Goal: Task Accomplishment & Management: Manage account settings

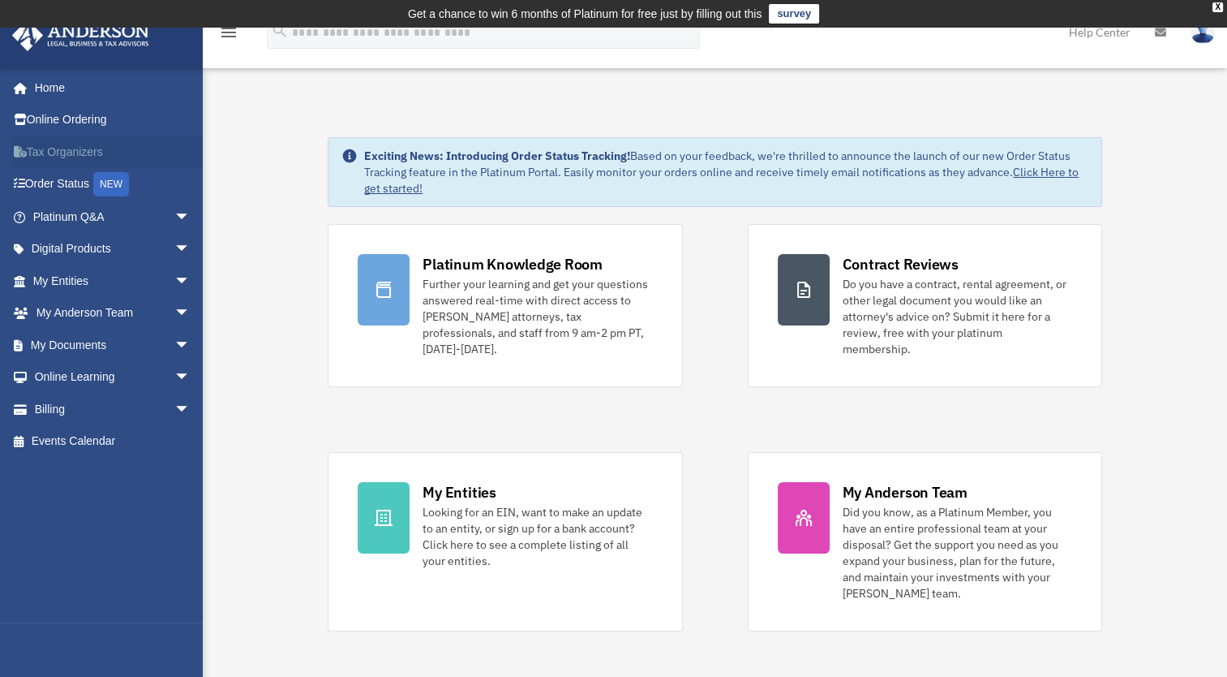
click at [143, 157] on link "Tax Organizers" at bounding box center [113, 151] width 204 height 32
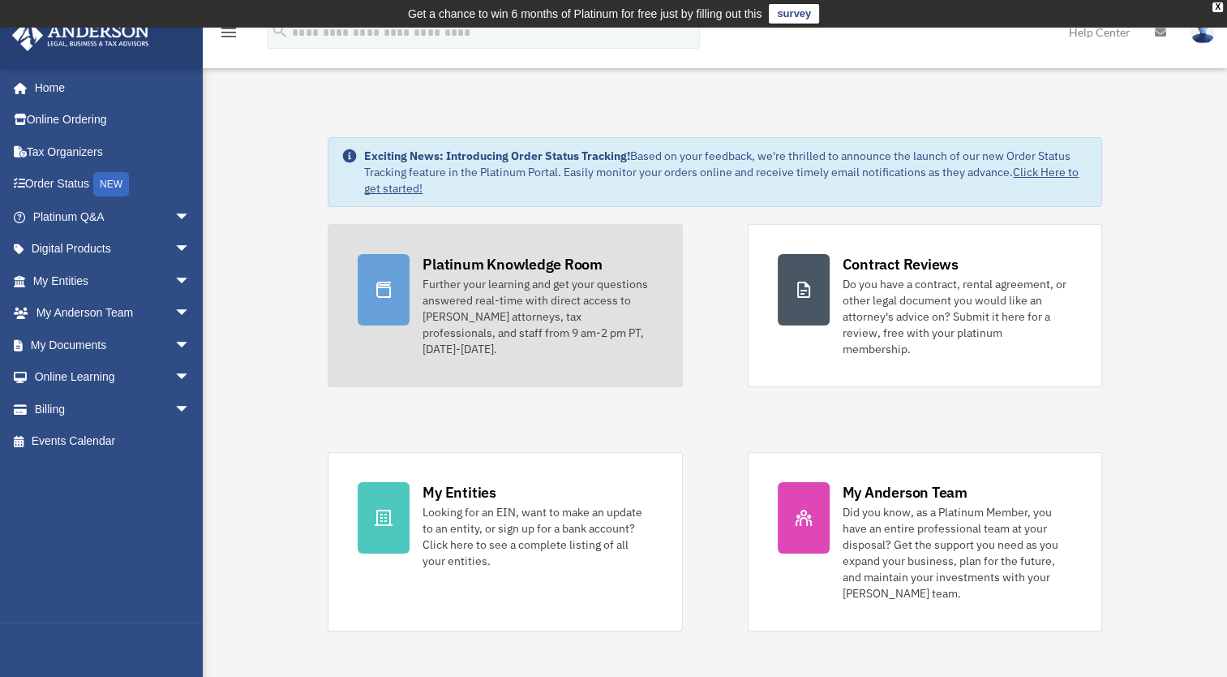
click at [504, 342] on link "Platinum Knowledge Room Further your learning and get your questions answered r…" at bounding box center [505, 305] width 355 height 163
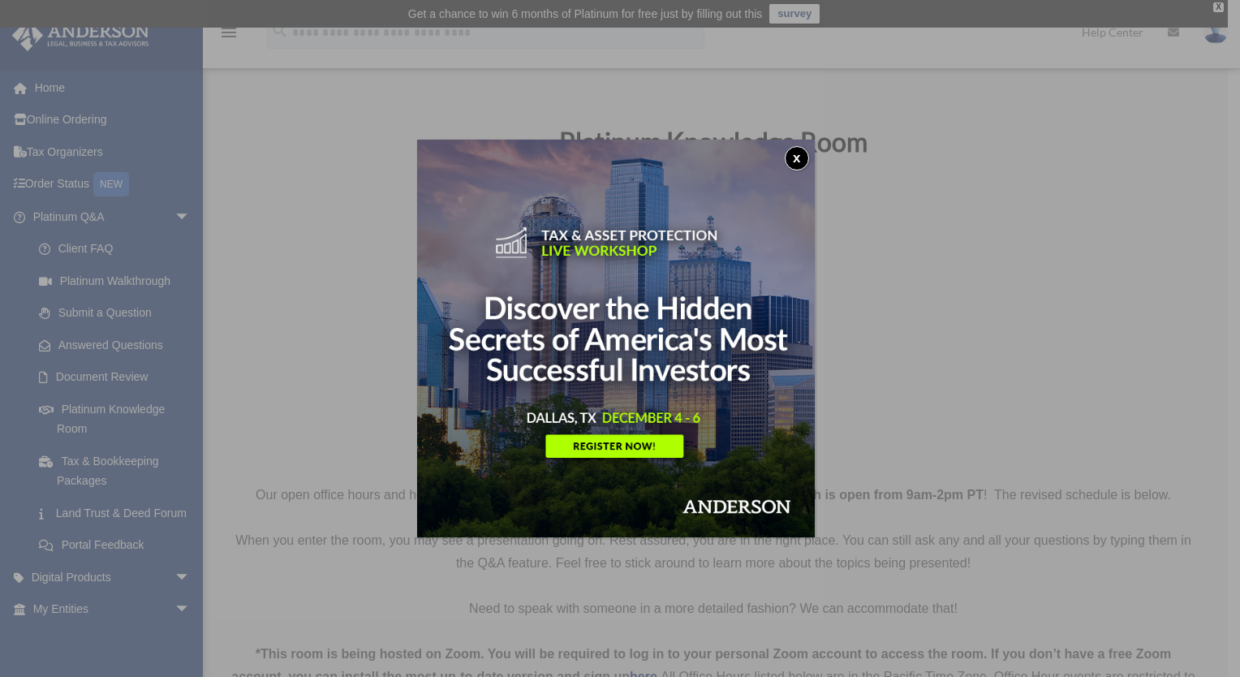
click at [806, 159] on button "x" at bounding box center [797, 158] width 24 height 24
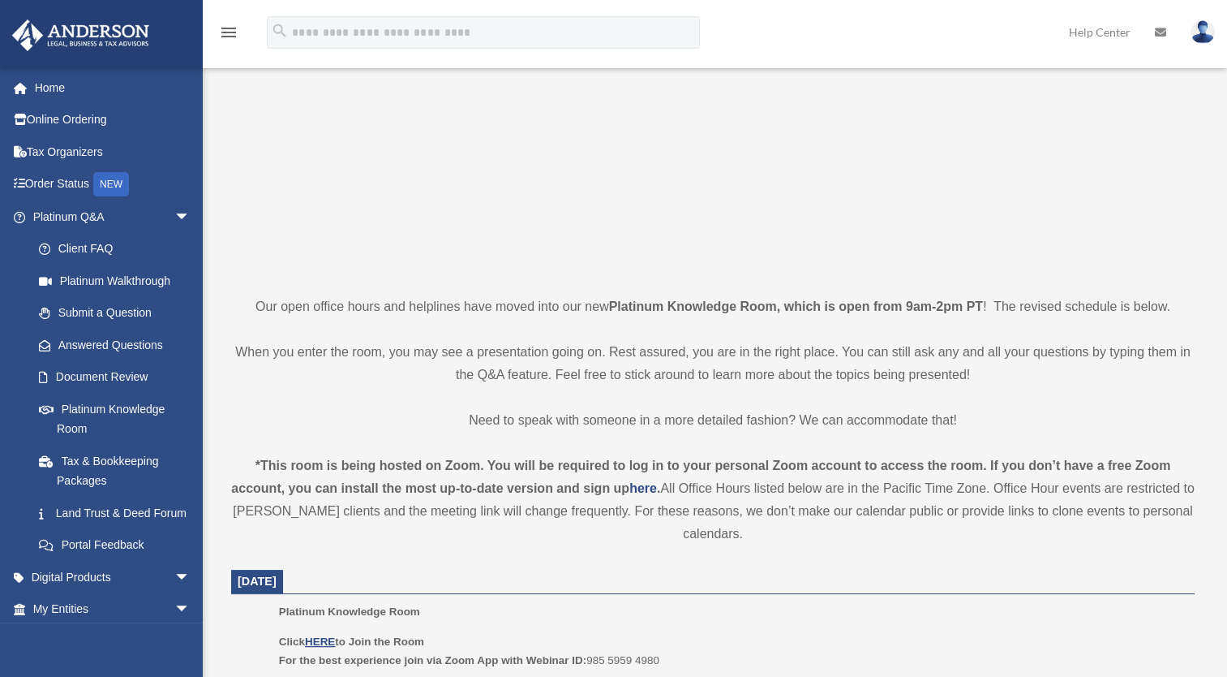
scroll to position [325, 0]
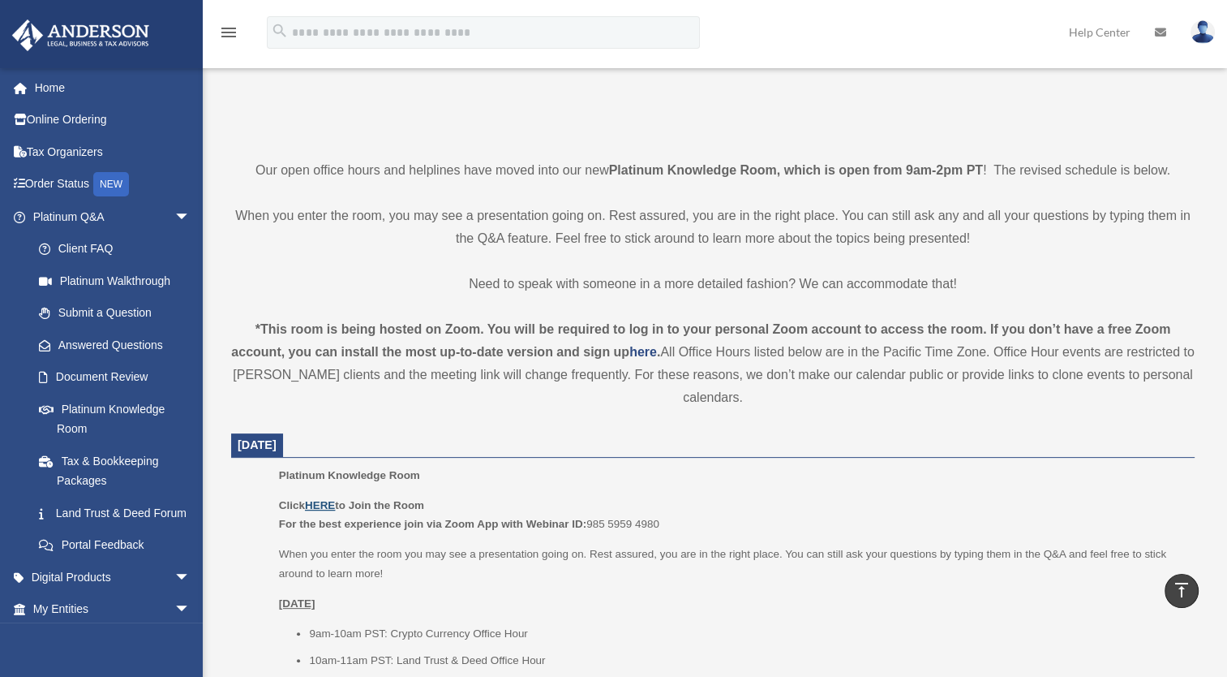
click at [329, 504] on u "HERE" at bounding box center [320, 505] width 30 height 12
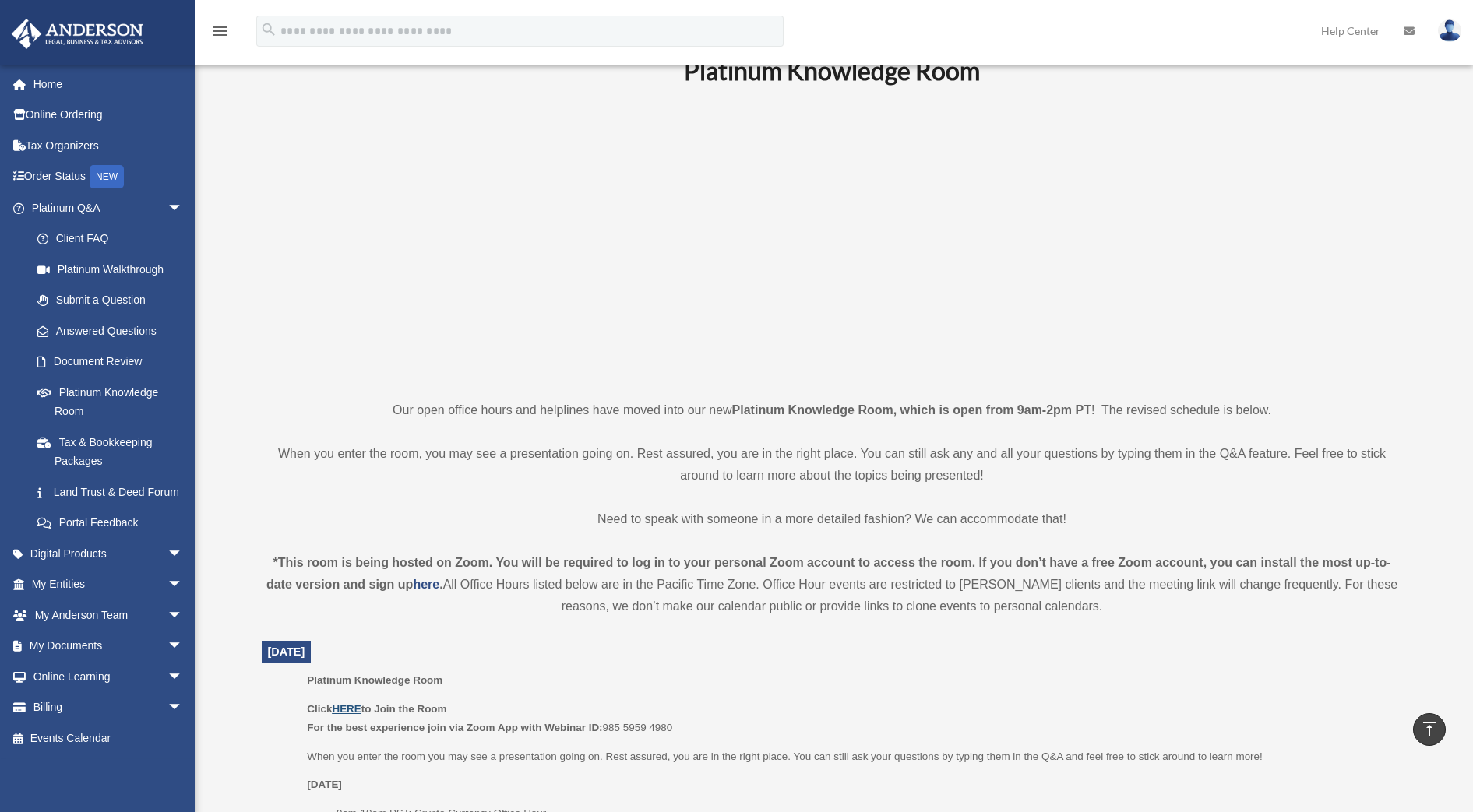
scroll to position [0, 0]
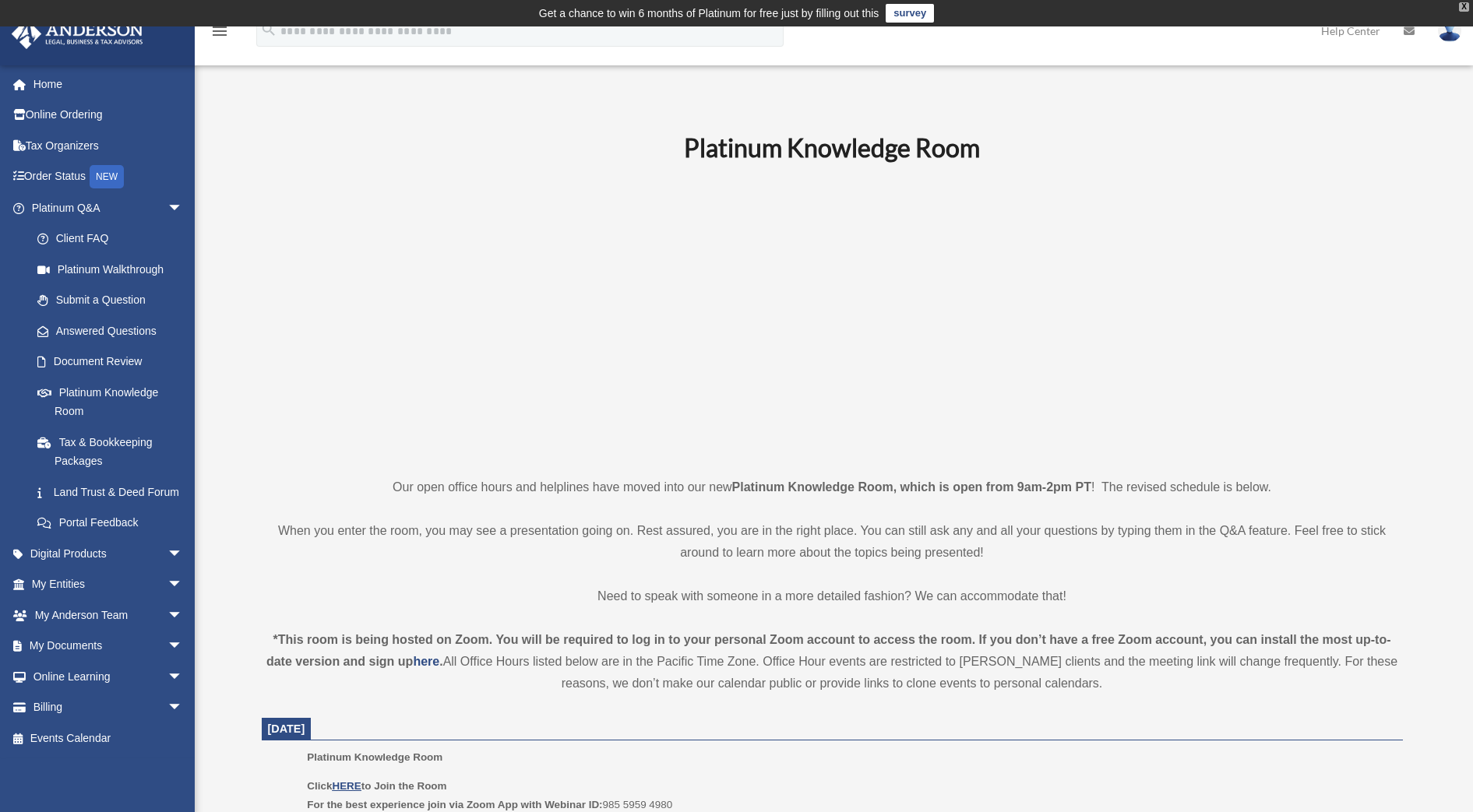
click at [1178, 2] on div "X" at bounding box center [1464, 7] width 11 height 10
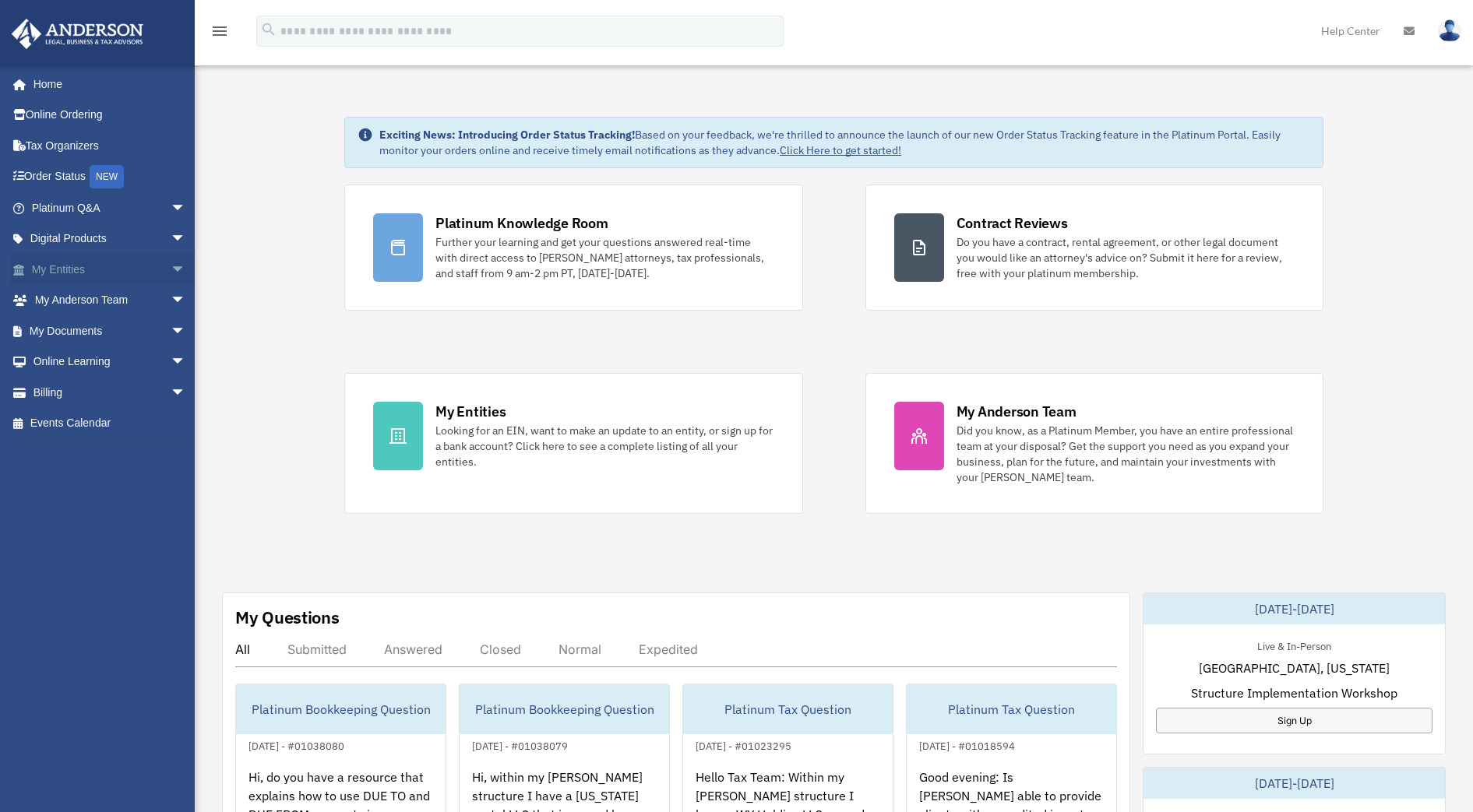
click at [171, 269] on span "arrow_drop_down" at bounding box center [186, 269] width 31 height 32
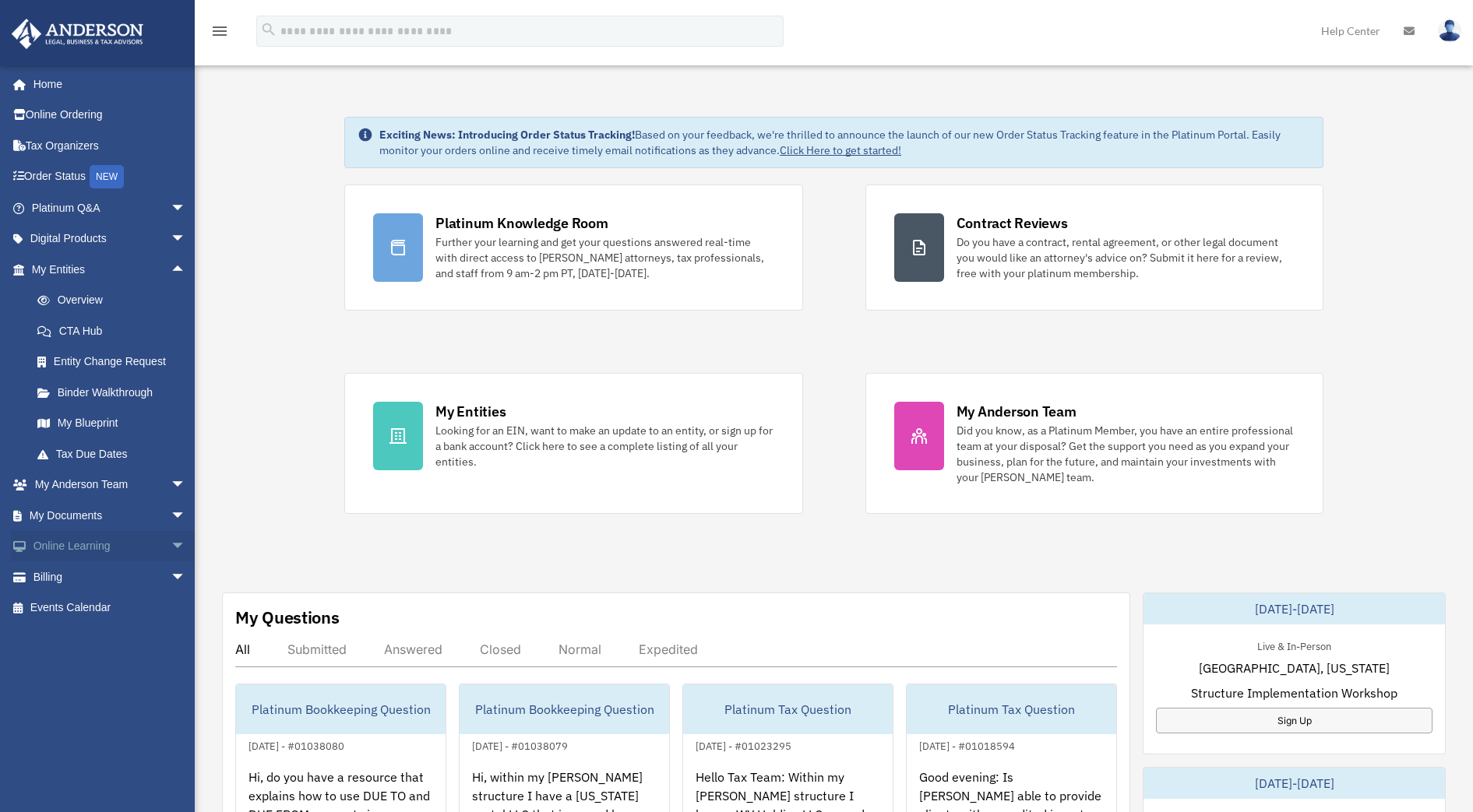
click at [149, 546] on link "Online Learning arrow_drop_down" at bounding box center [109, 546] width 199 height 31
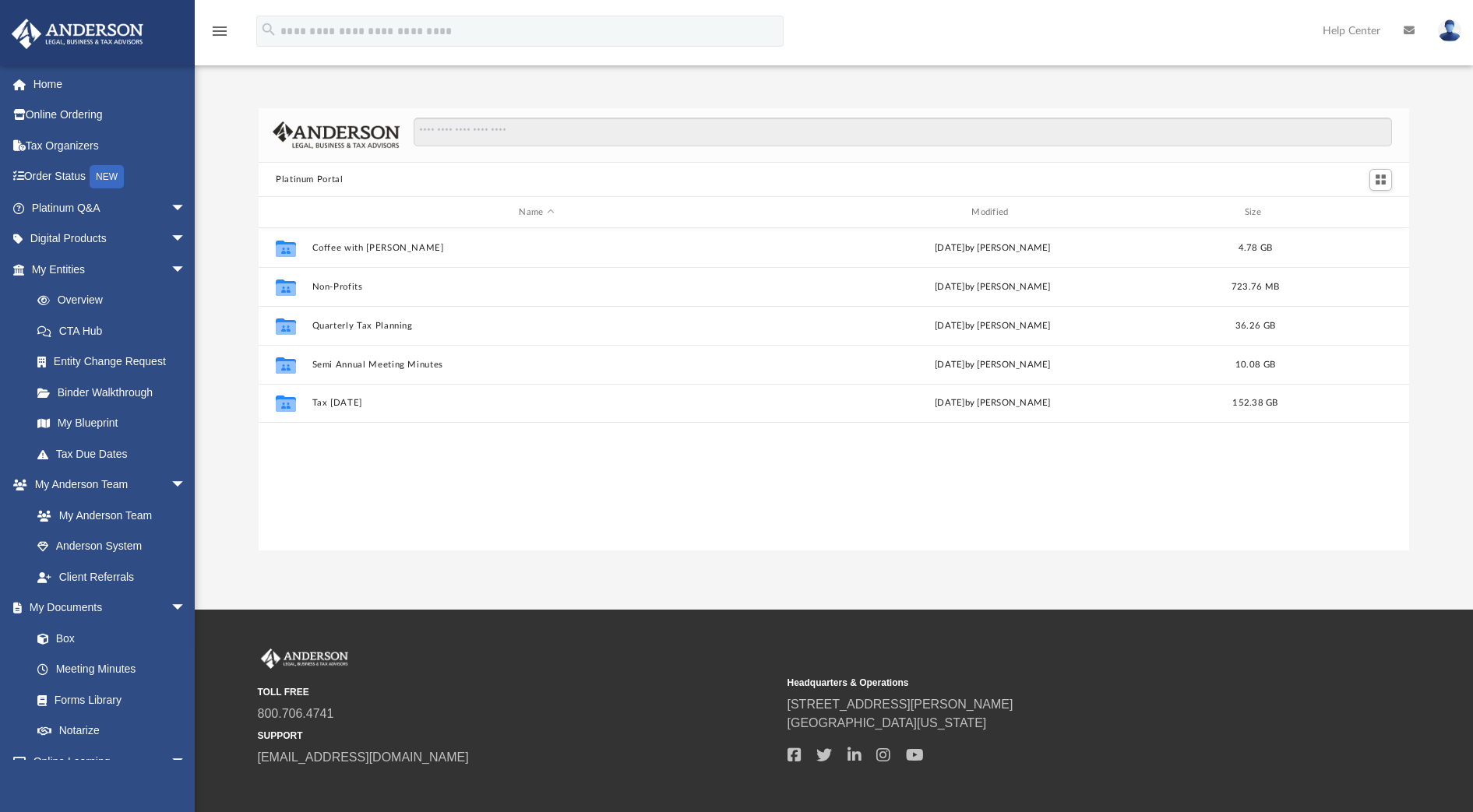
scroll to position [340, 1136]
click at [109, 100] on link "Online Ordering" at bounding box center [109, 115] width 199 height 31
click at [110, 91] on link "Home" at bounding box center [109, 84] width 199 height 31
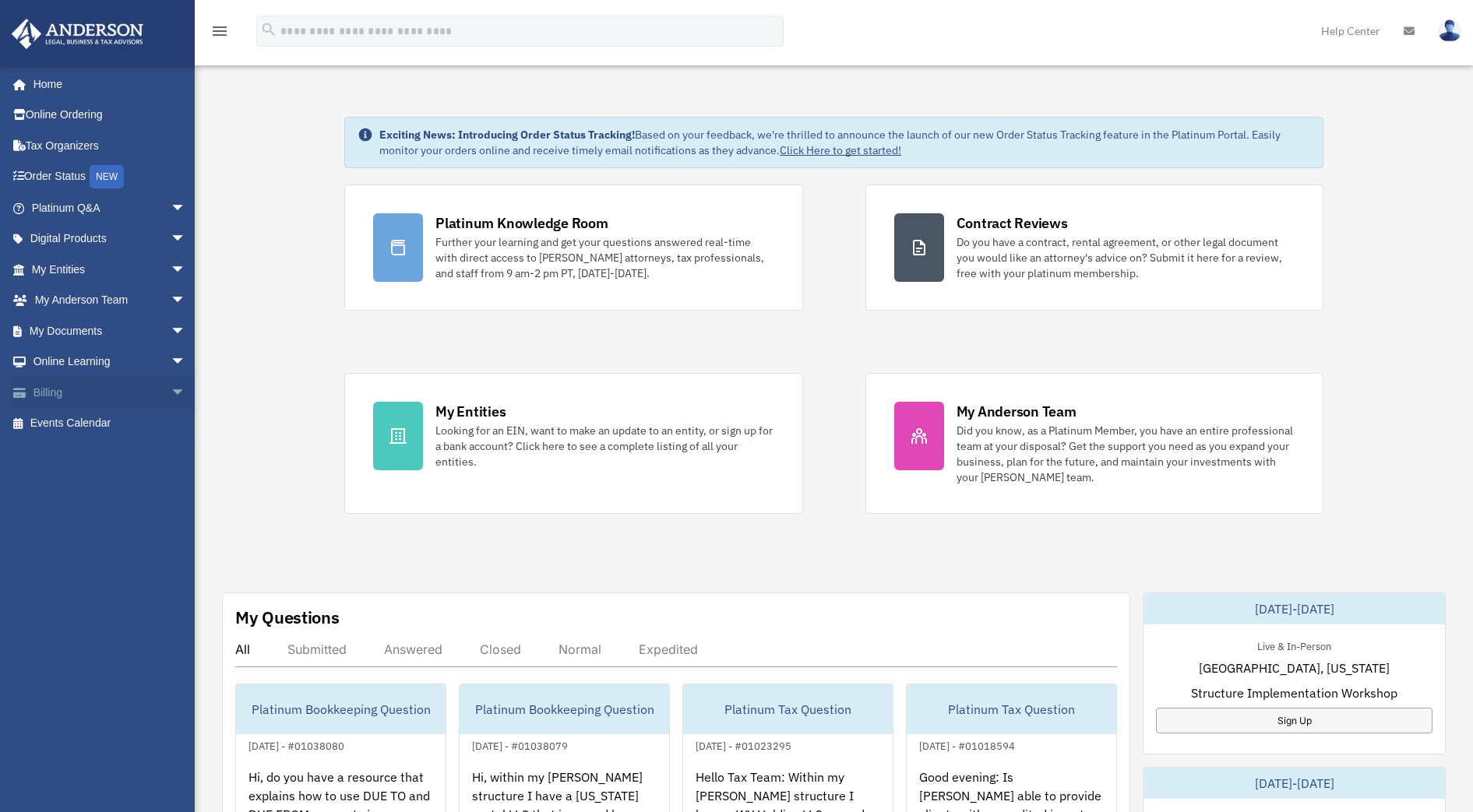
click at [148, 391] on link "Billing arrow_drop_down" at bounding box center [109, 393] width 199 height 31
click at [171, 395] on span "arrow_drop_down" at bounding box center [186, 393] width 31 height 32
click at [124, 427] on link "$ Open Invoices" at bounding box center [116, 423] width 188 height 32
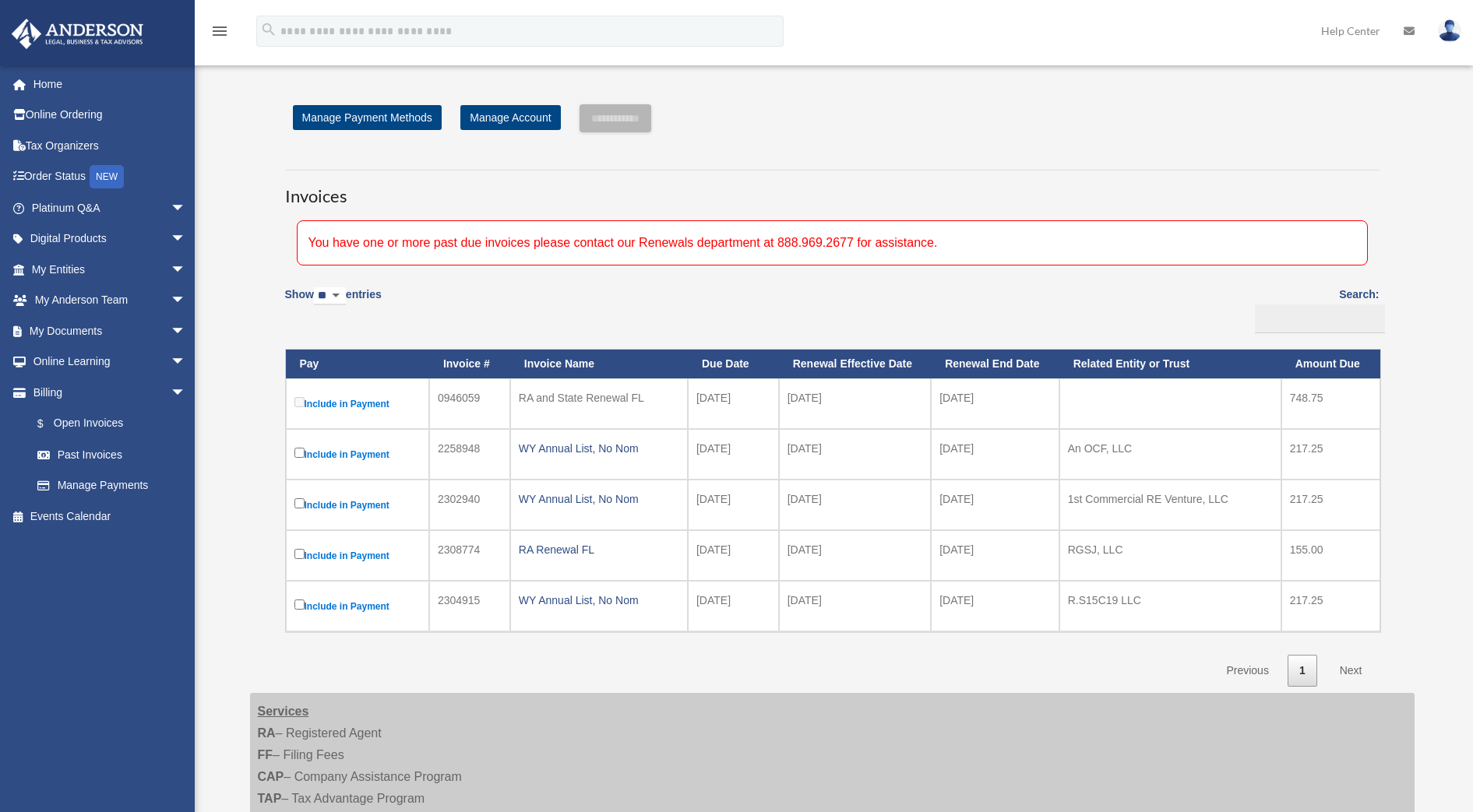
click at [456, 394] on td "0946059" at bounding box center [470, 403] width 81 height 51
click at [1437, 38] on link at bounding box center [1449, 30] width 47 height 68
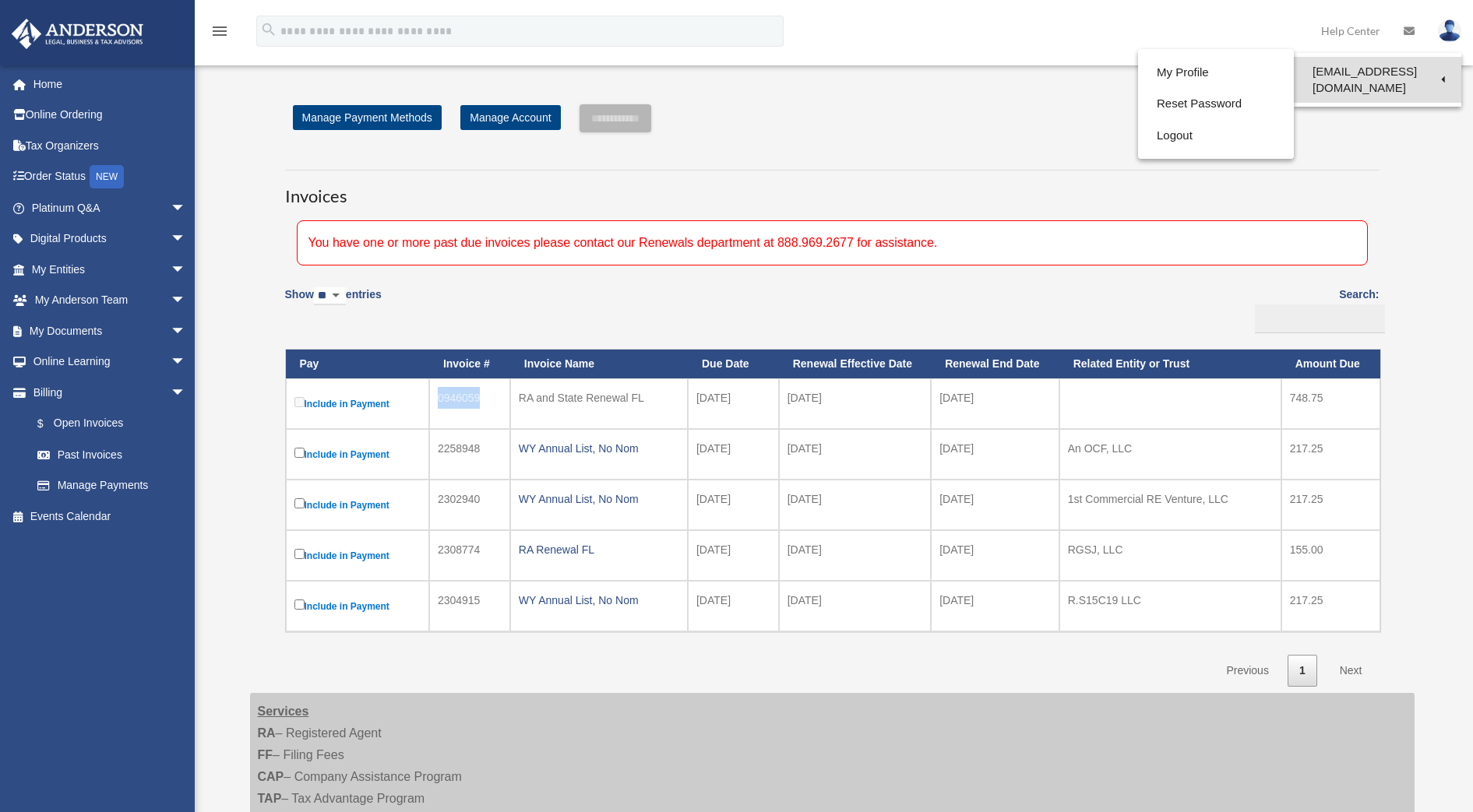
click at [1340, 64] on link "[EMAIL_ADDRESS][DOMAIN_NAME]" at bounding box center [1378, 80] width 167 height 46
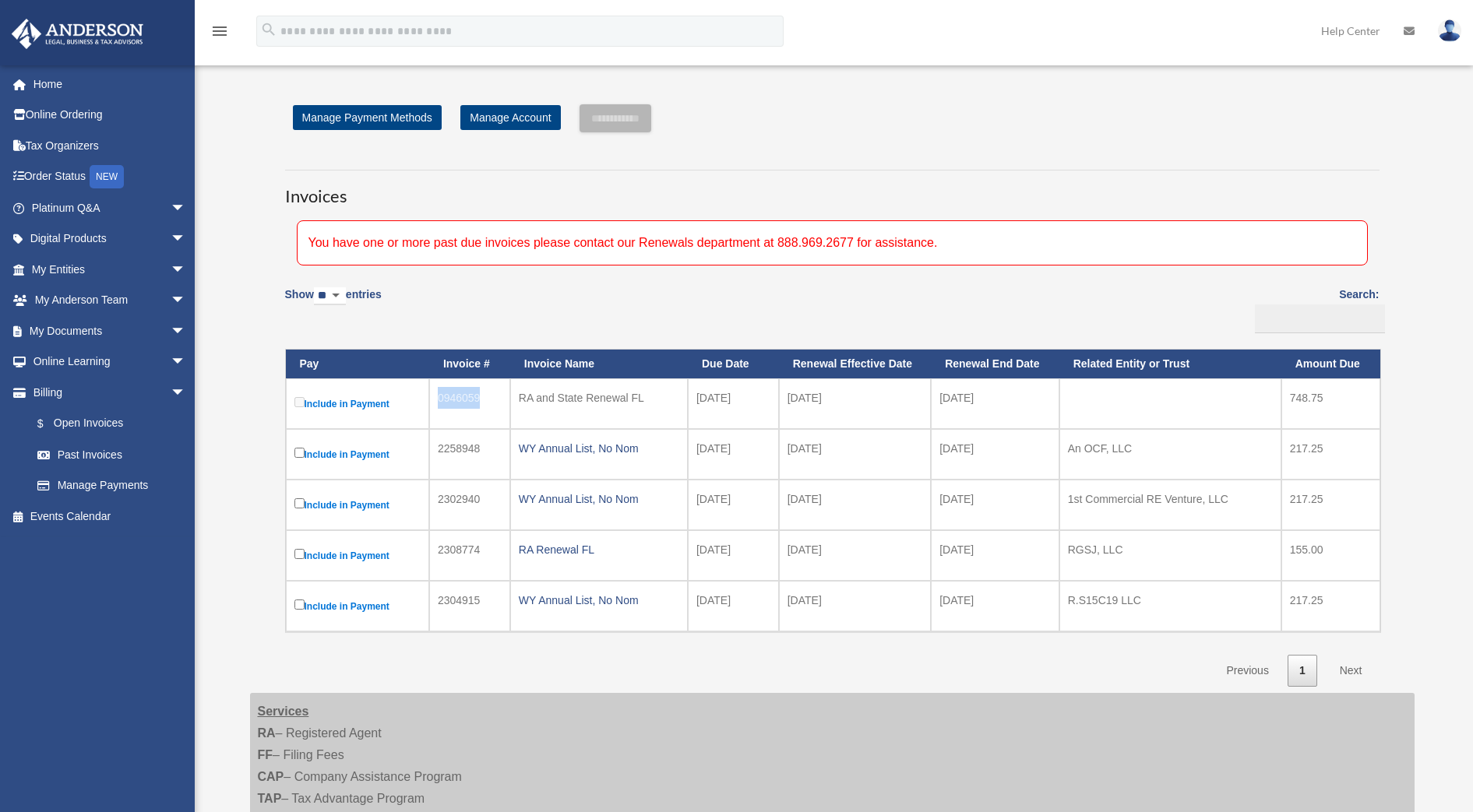
click at [1461, 30] on link at bounding box center [1449, 30] width 47 height 68
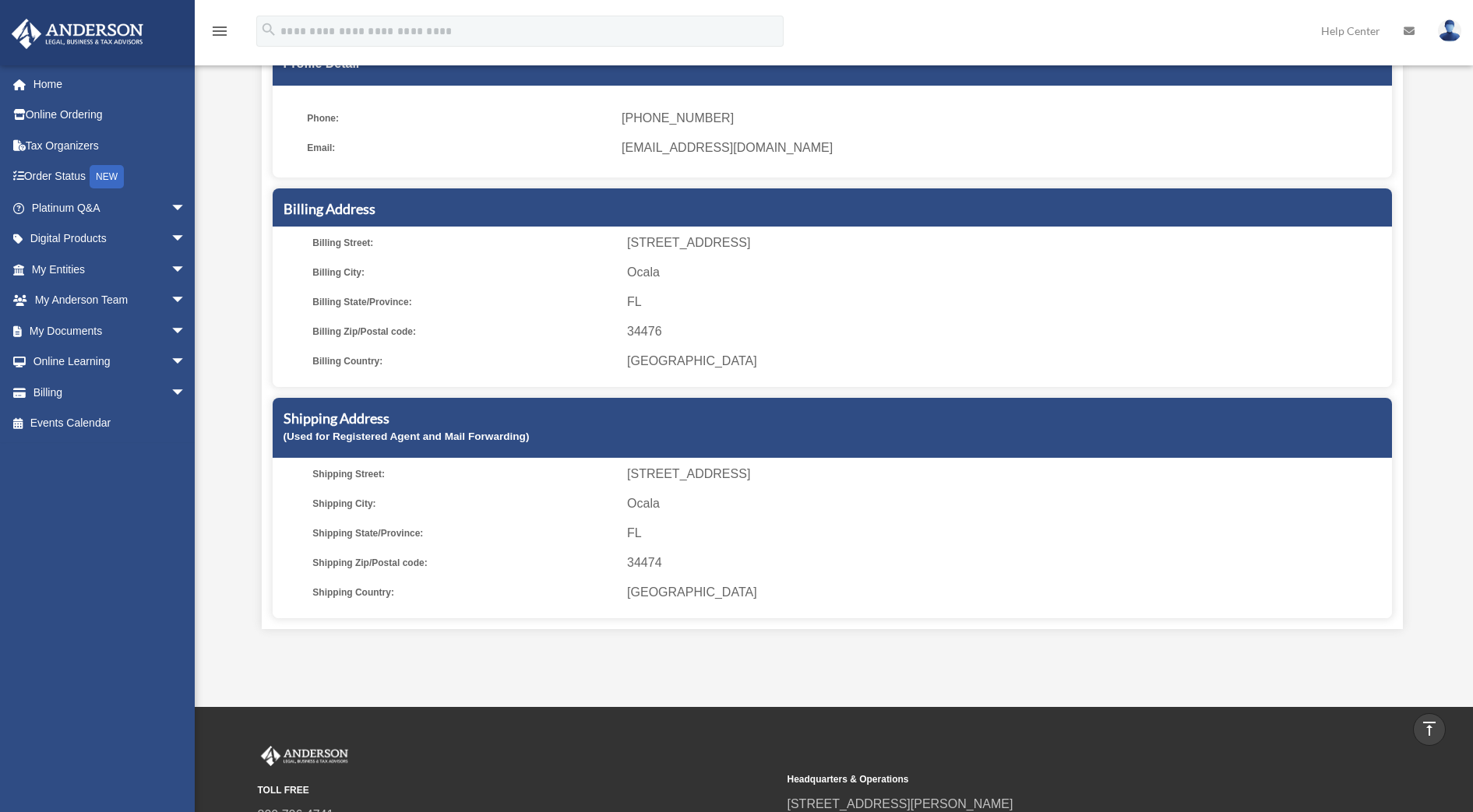
scroll to position [42, 0]
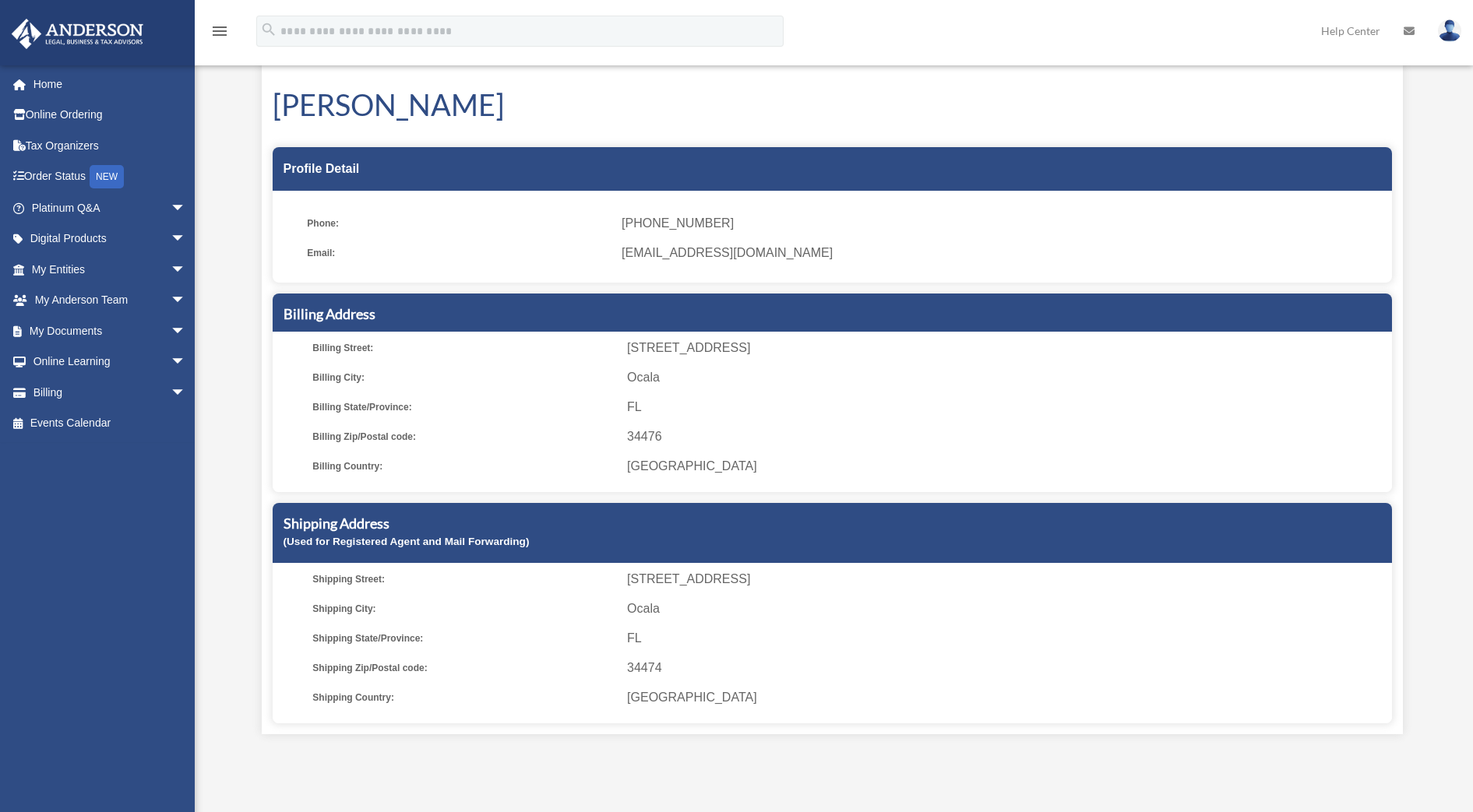
click at [1451, 27] on img at bounding box center [1450, 31] width 23 height 23
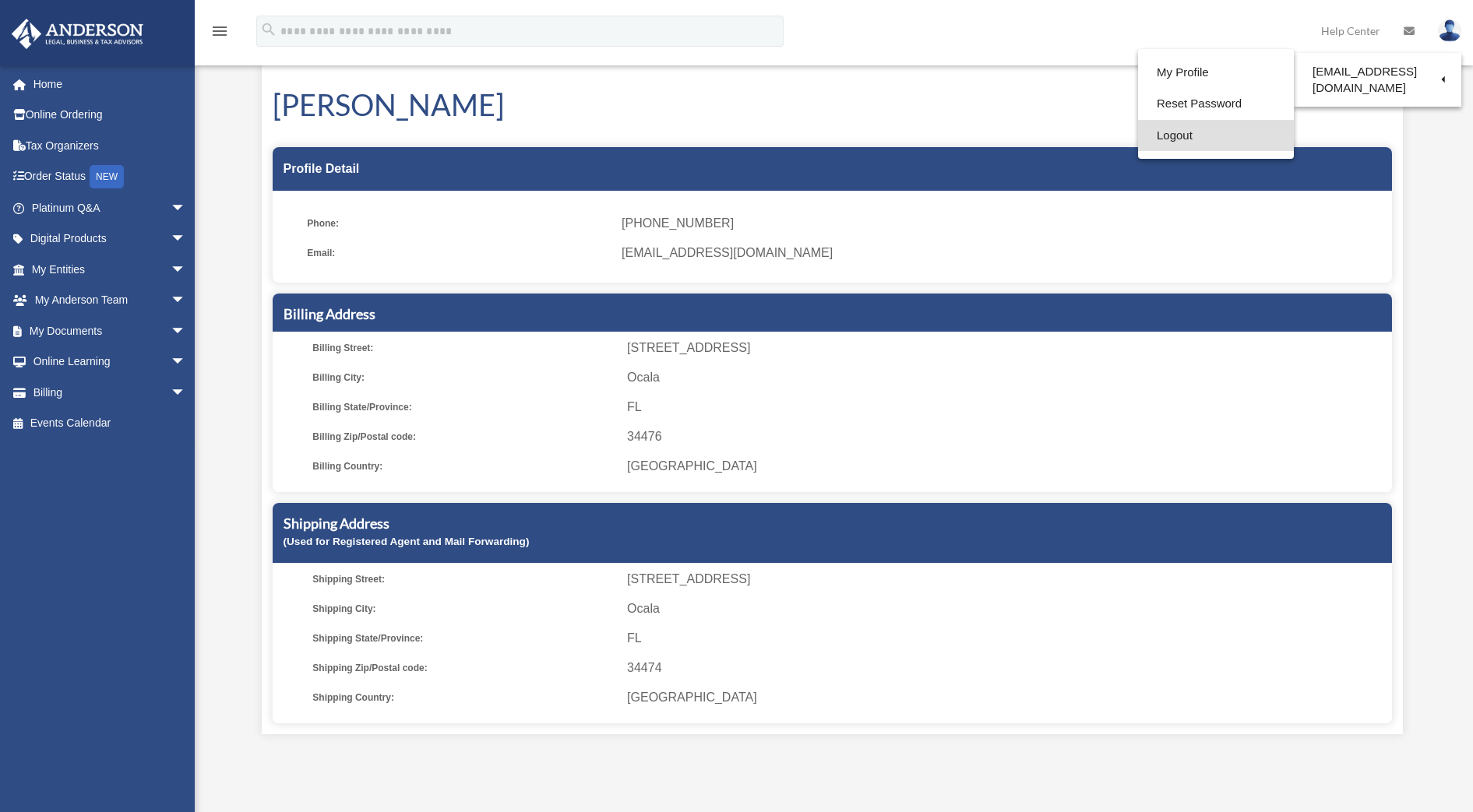
click at [1207, 128] on link "Logout" at bounding box center [1216, 135] width 156 height 32
